Goal: Information Seeking & Learning: Check status

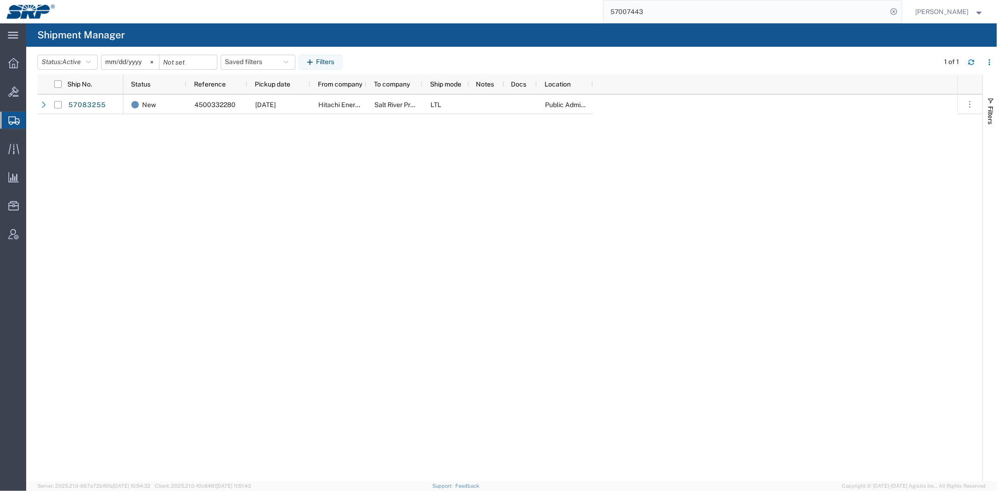
click at [379, 259] on div "New 4500332280 [DATE] Hitachi Energy Salt River Project LTL Public Administrati…" at bounding box center [540, 287] width 834 height 387
click at [894, 12] on icon at bounding box center [894, 11] width 13 height 13
click at [19, 120] on icon at bounding box center [13, 120] width 11 height 8
click at [891, 10] on form at bounding box center [894, 11] width 15 height 23
click at [894, 15] on icon at bounding box center [894, 11] width 13 height 13
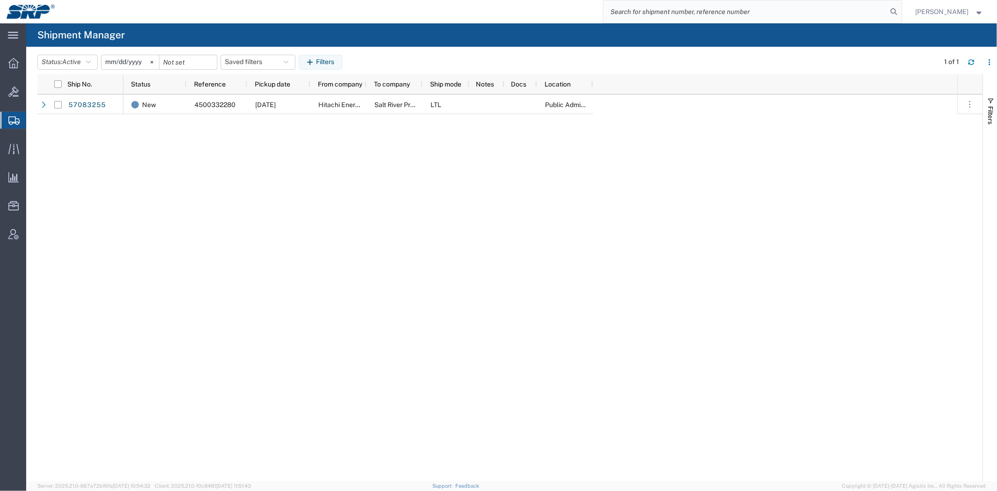
click at [725, 39] on agx-page-header "Shipment Manager" at bounding box center [511, 34] width 971 height 23
click at [891, 14] on icon at bounding box center [894, 11] width 13 height 13
click at [888, 12] on input "search" at bounding box center [895, 11] width 14 height 22
paste input "57070467"
type input "57070467"
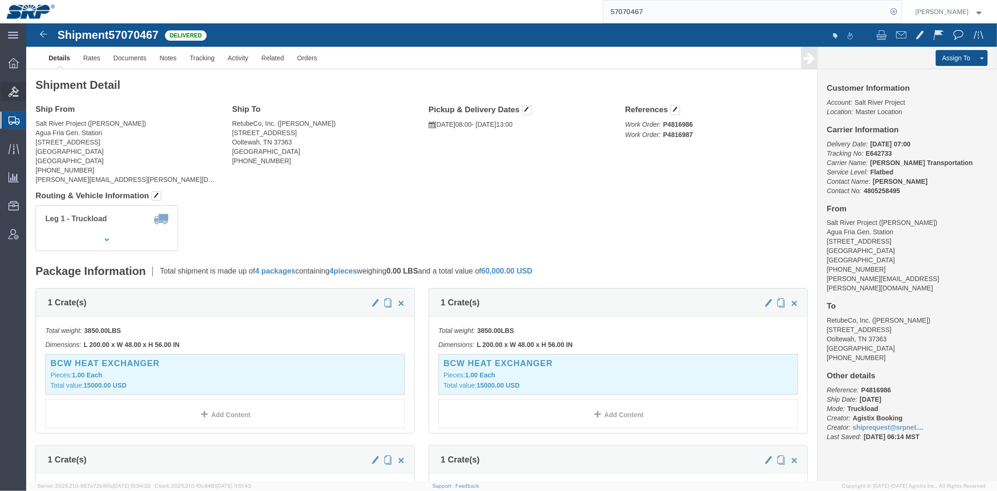
click at [8, 89] on icon at bounding box center [13, 91] width 10 height 10
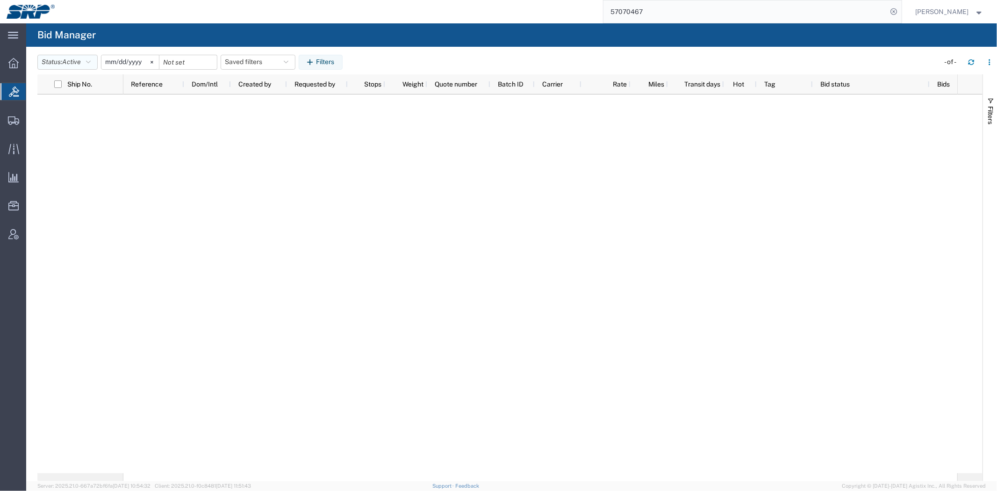
click at [86, 59] on button "Status: Active" at bounding box center [67, 62] width 60 height 15
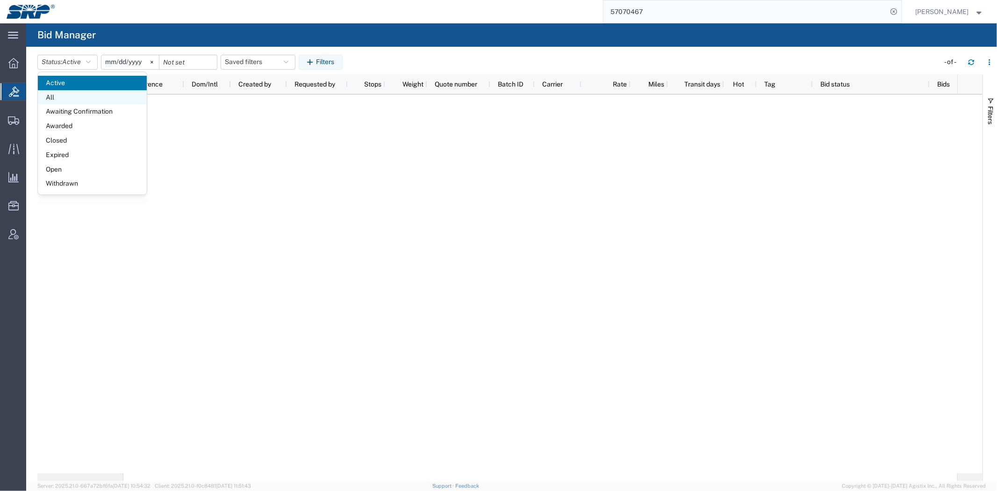
click at [80, 100] on span "All" at bounding box center [92, 97] width 109 height 14
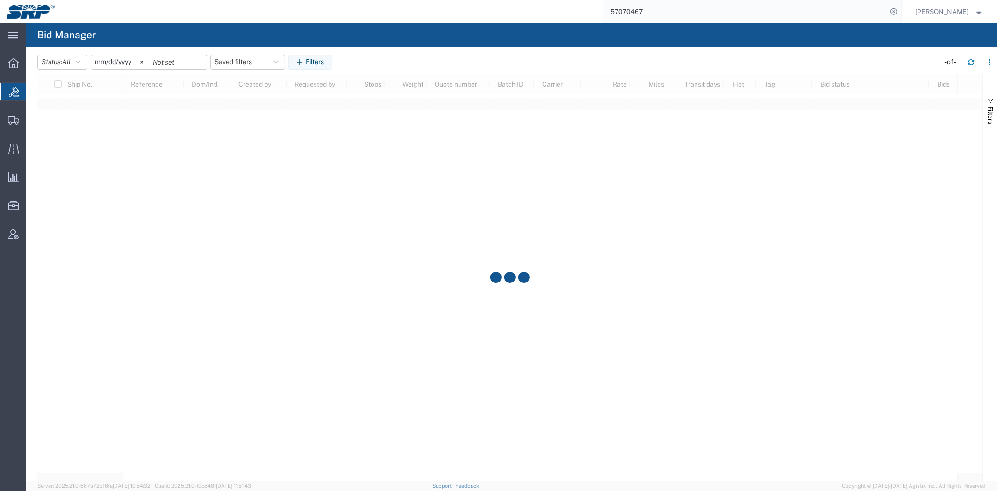
click at [136, 64] on input "[DATE]" at bounding box center [119, 62] width 57 height 14
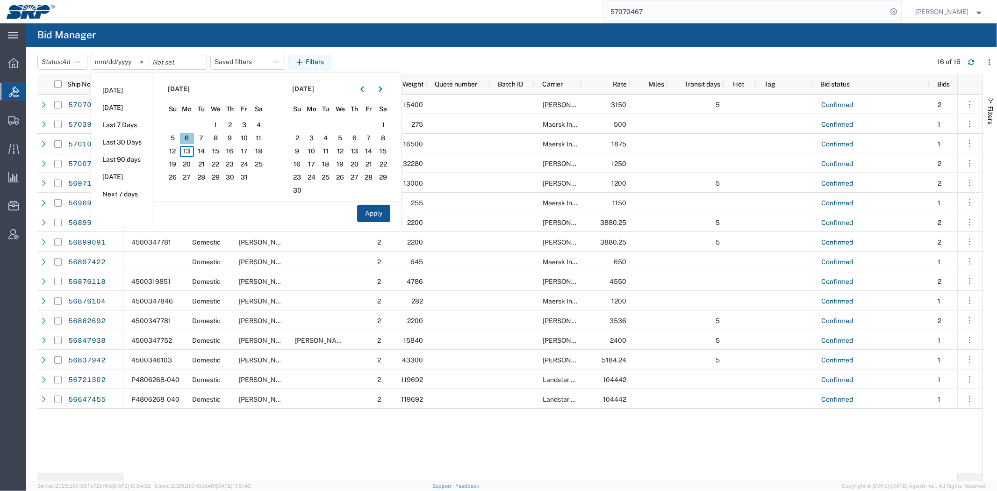
click at [193, 136] on span "6" at bounding box center [187, 138] width 14 height 11
click at [255, 138] on span "11" at bounding box center [258, 138] width 14 height 11
click at [251, 139] on span "10" at bounding box center [244, 138] width 14 height 11
click at [363, 215] on button "Apply" at bounding box center [373, 213] width 33 height 17
type input "[DATE]"
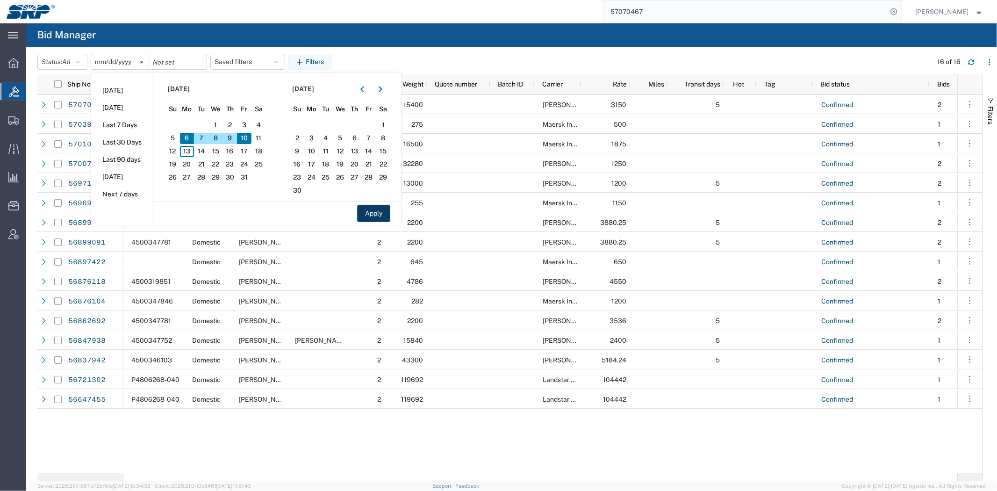
type input "[DATE]"
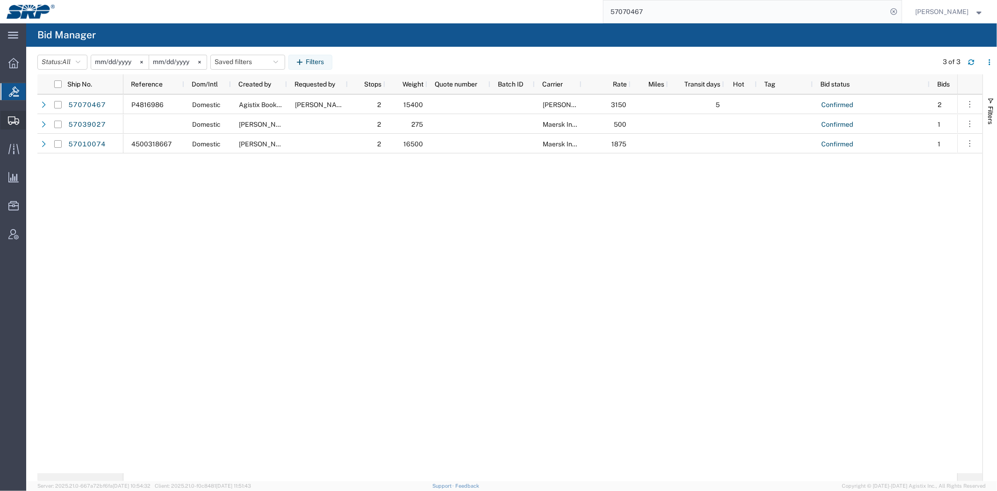
click at [0, 0] on span "Shipment Manager" at bounding box center [0, 0] width 0 height 0
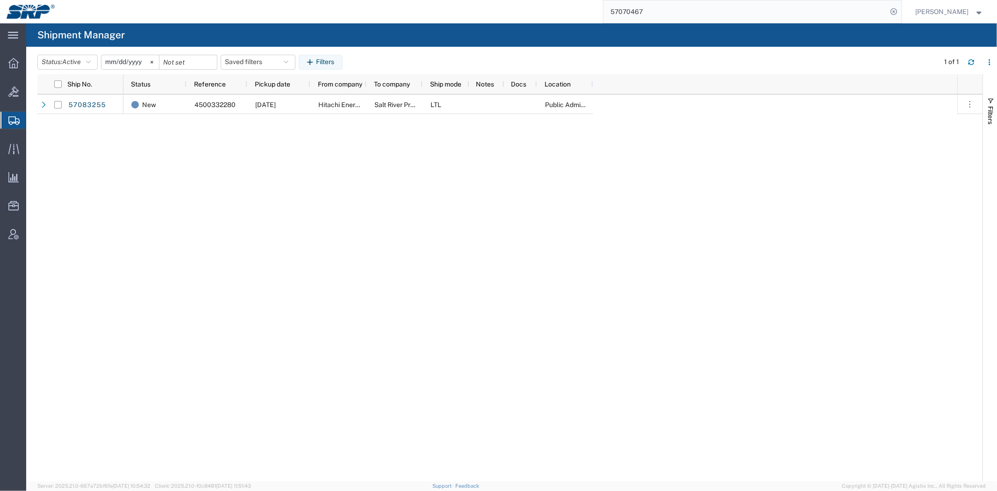
click at [265, 192] on div "New 4500332280 [DATE] Hitachi Energy Salt River Project LTL Public Administrati…" at bounding box center [540, 287] width 834 height 387
